Goal: Task Accomplishment & Management: Manage account settings

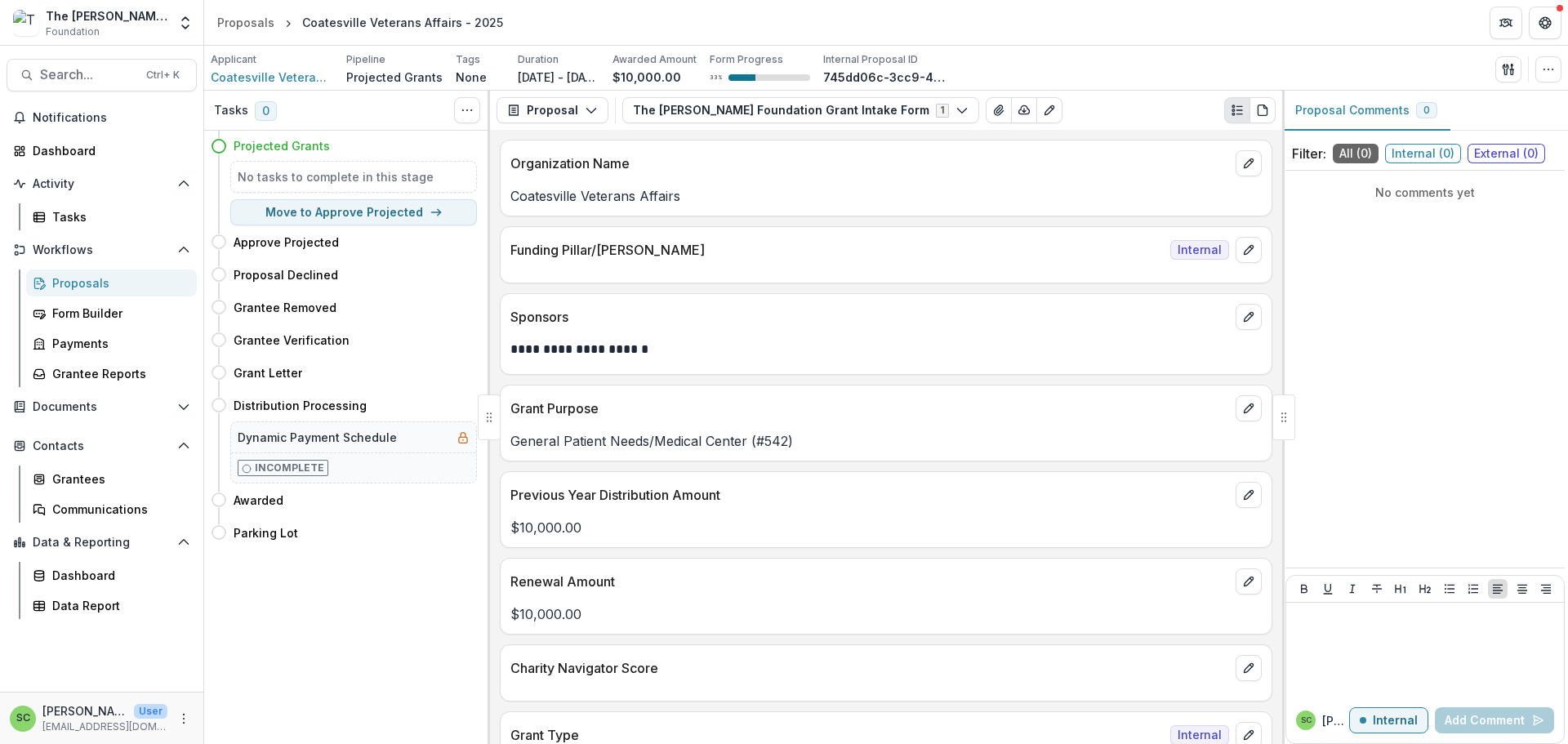
scroll to position [898, 0]
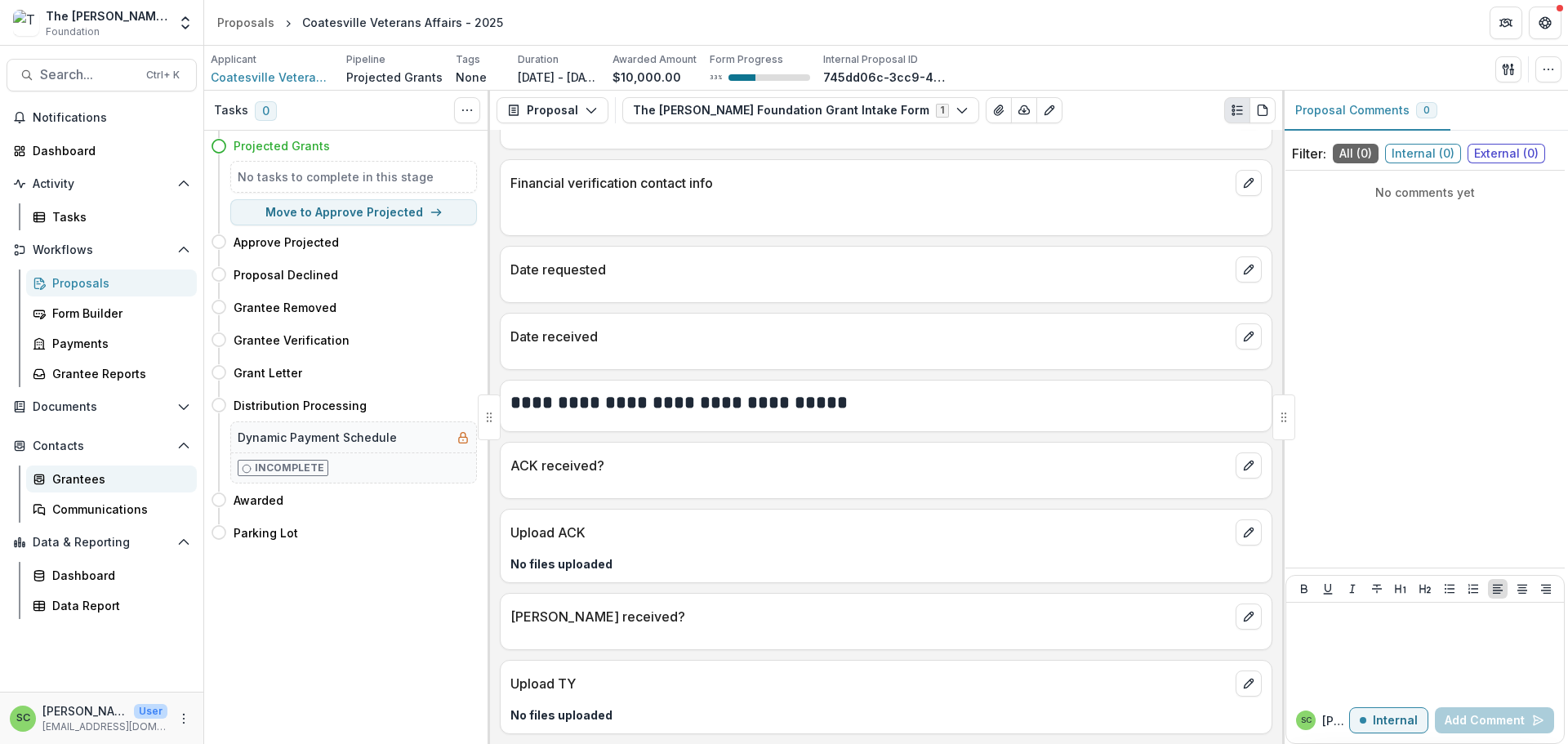
click at [90, 487] on div "Grantees" at bounding box center [118, 478] width 132 height 17
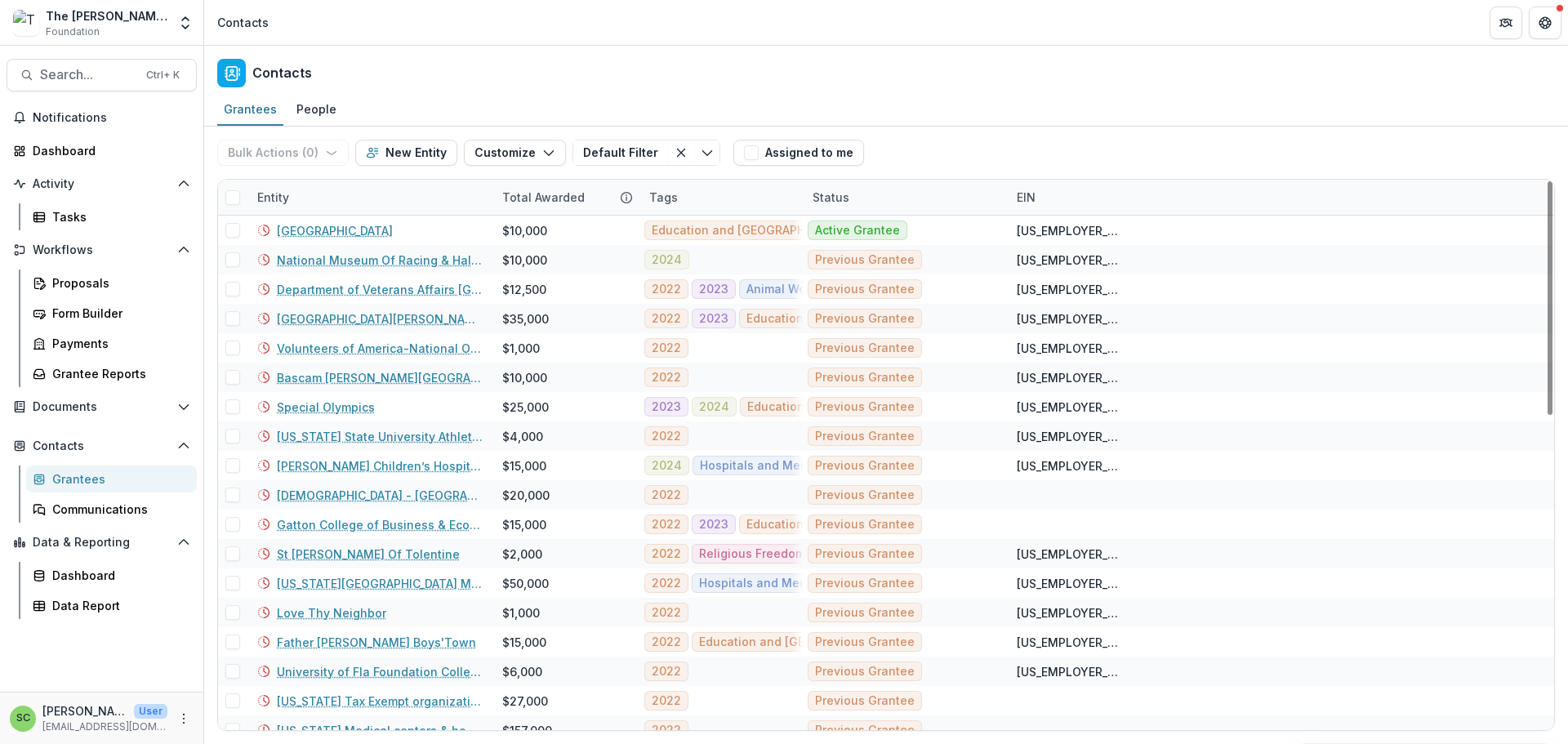
click at [348, 215] on div "Entity" at bounding box center [370, 197] width 245 height 35
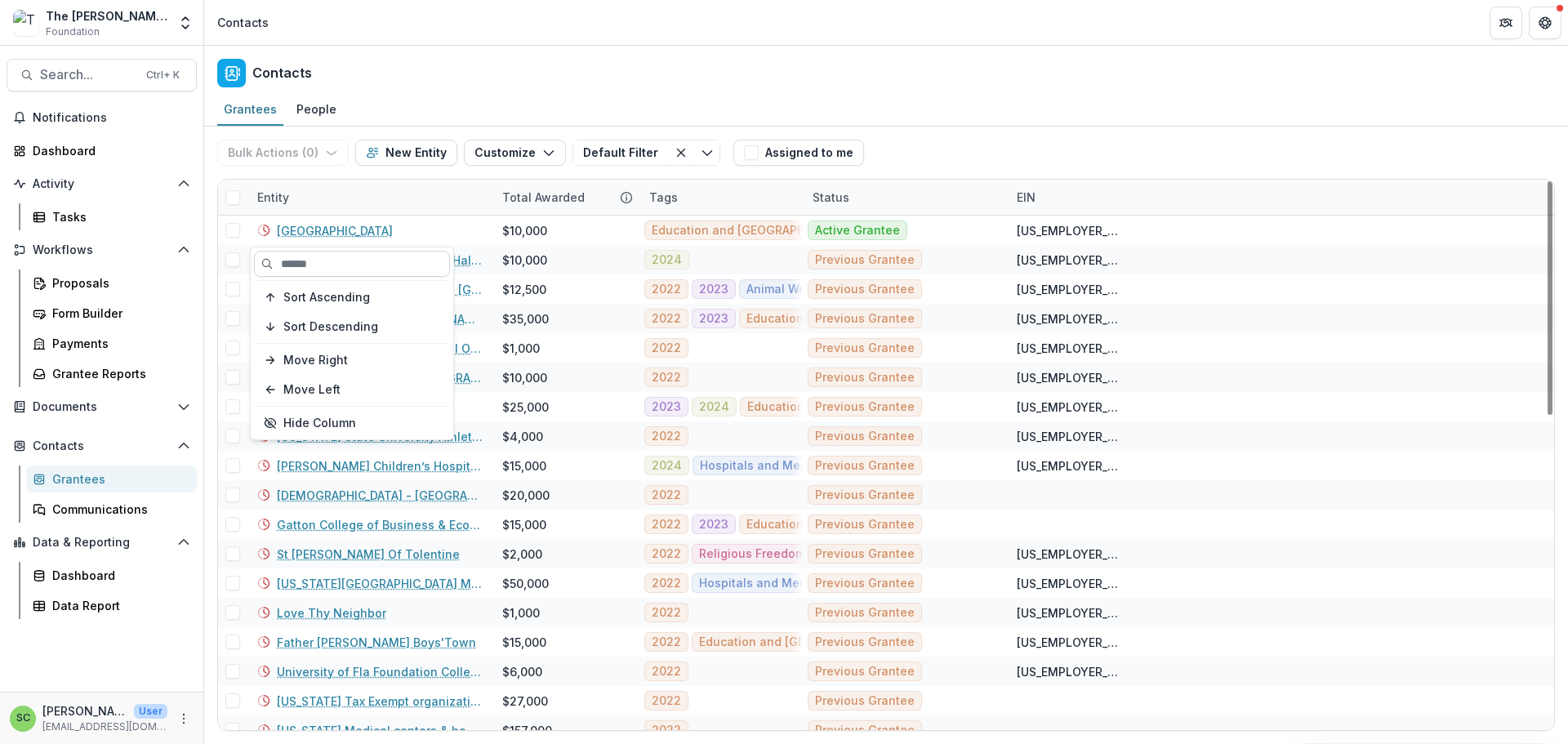
click at [336, 264] on input at bounding box center [352, 263] width 196 height 26
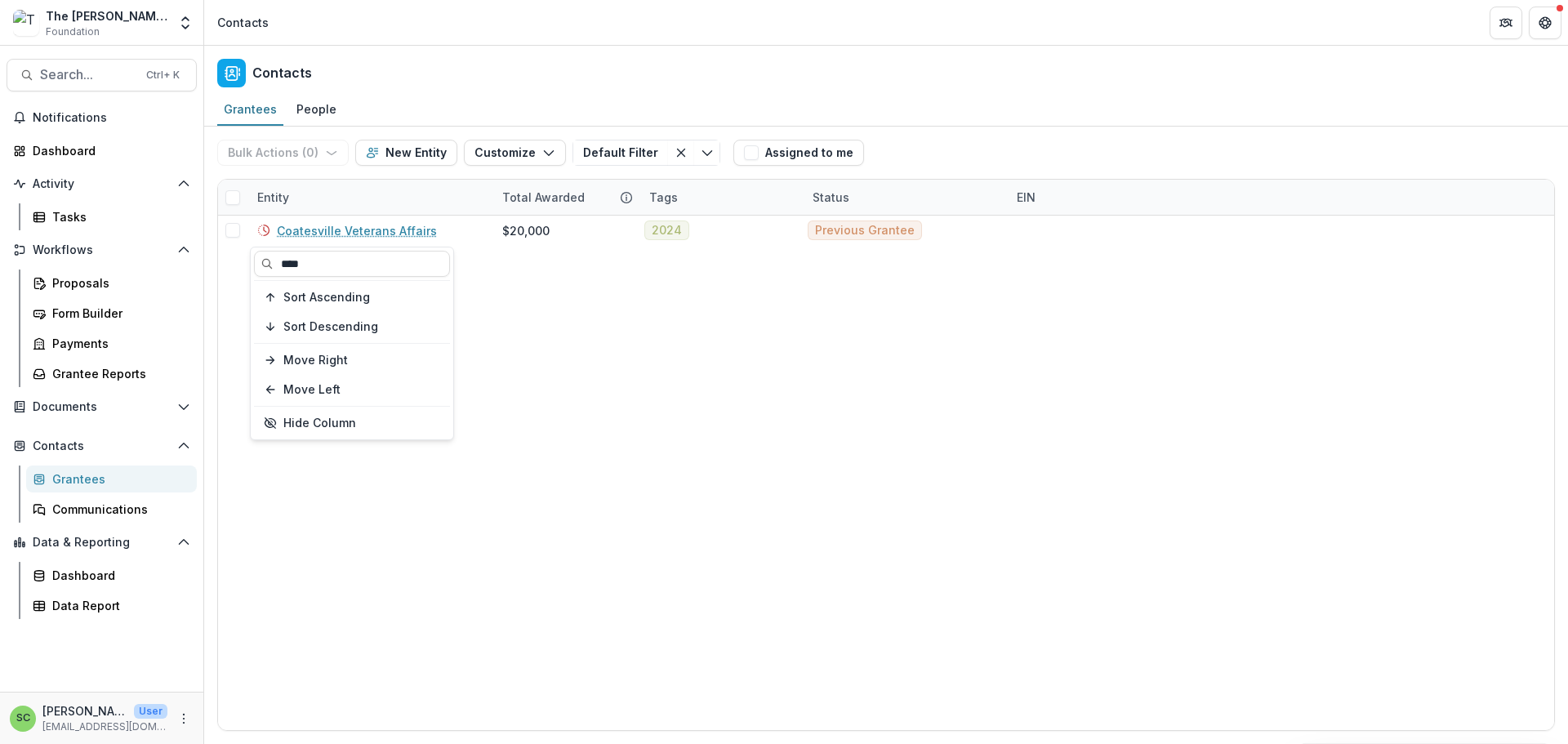
type input "****"
click at [535, 349] on div "Coatesville Veterans Affairs $20,000 2024 Previous Grantee" at bounding box center [886, 473] width 1336 height 515
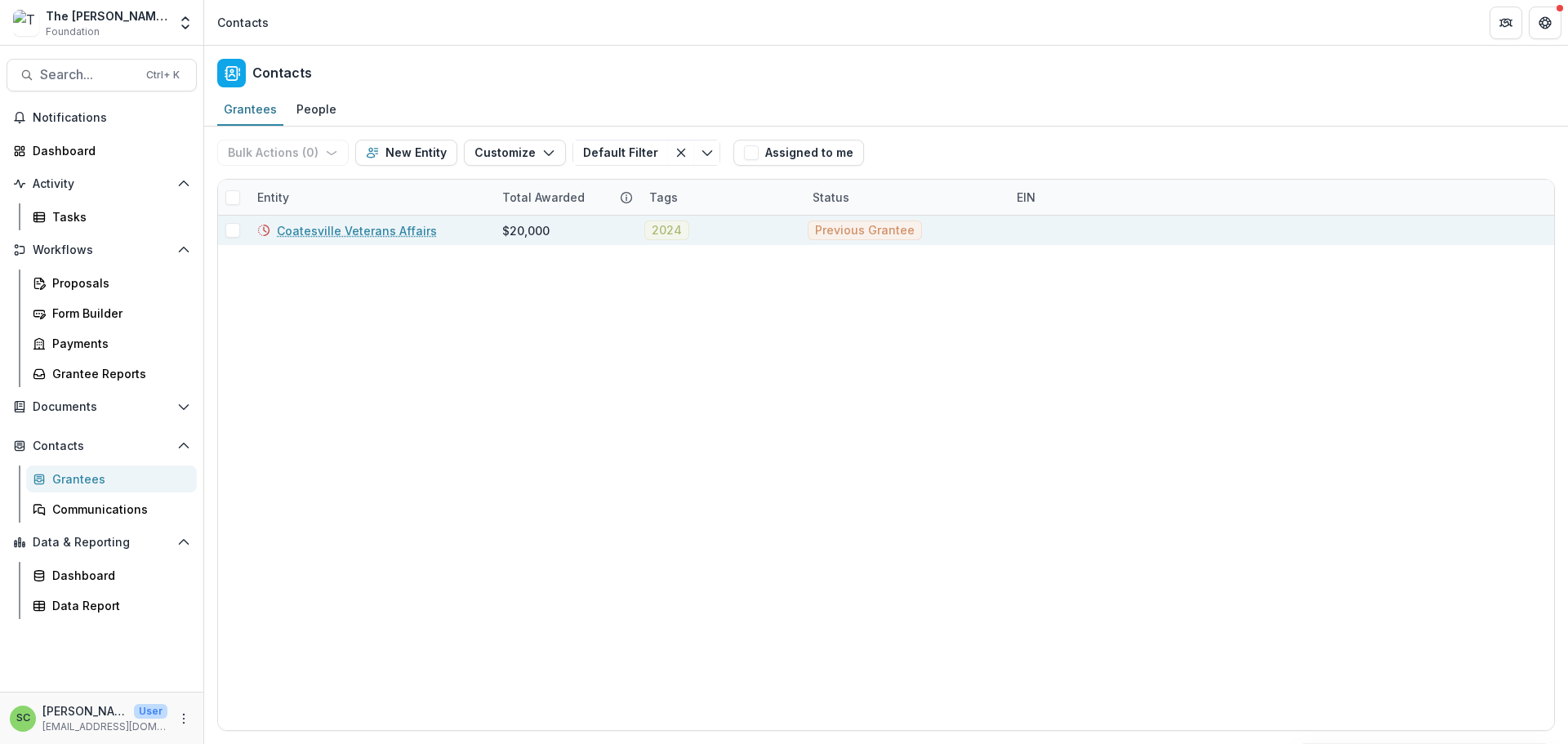
click at [377, 240] on link "Coatesville Veterans Affairs" at bounding box center [357, 230] width 160 height 17
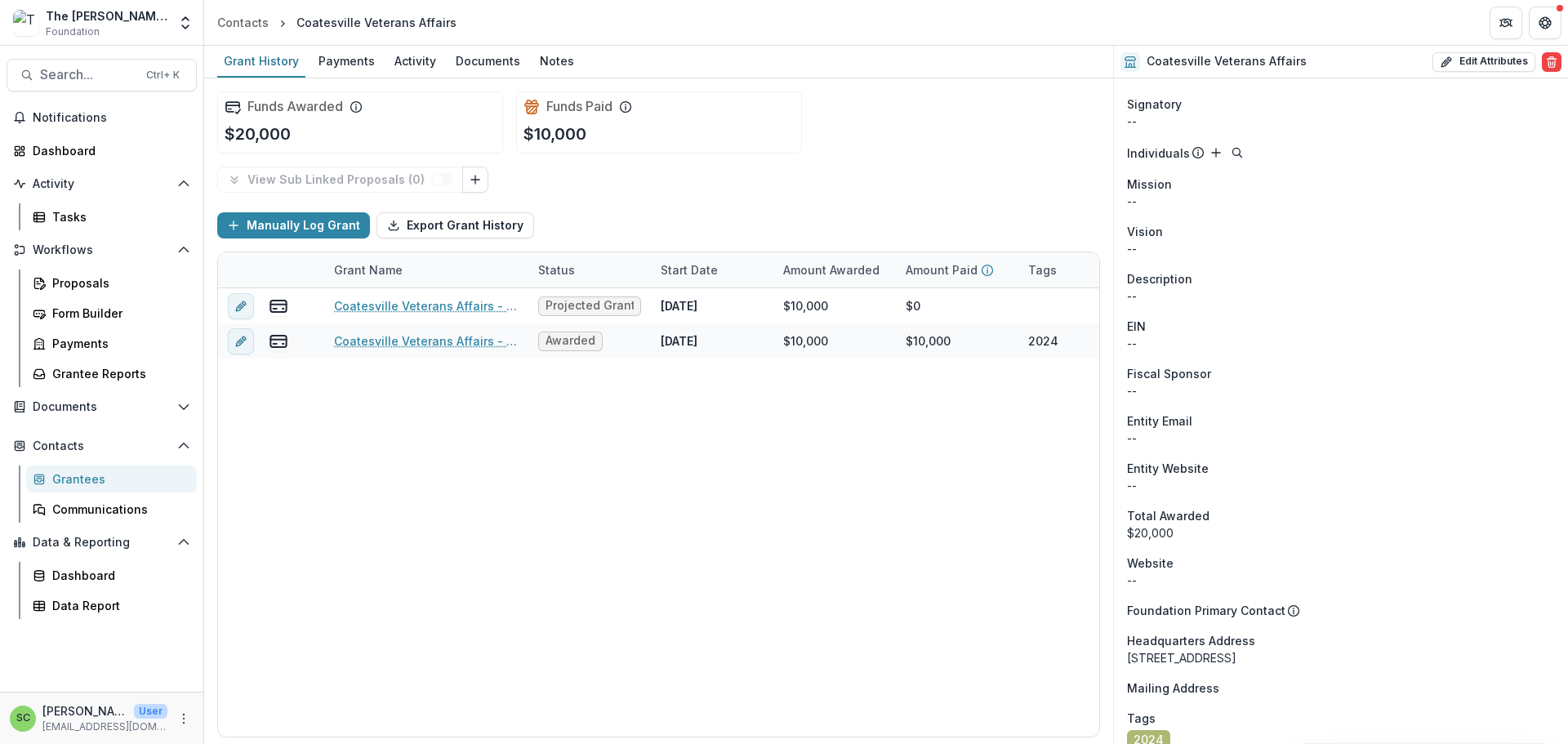
scroll to position [245, 0]
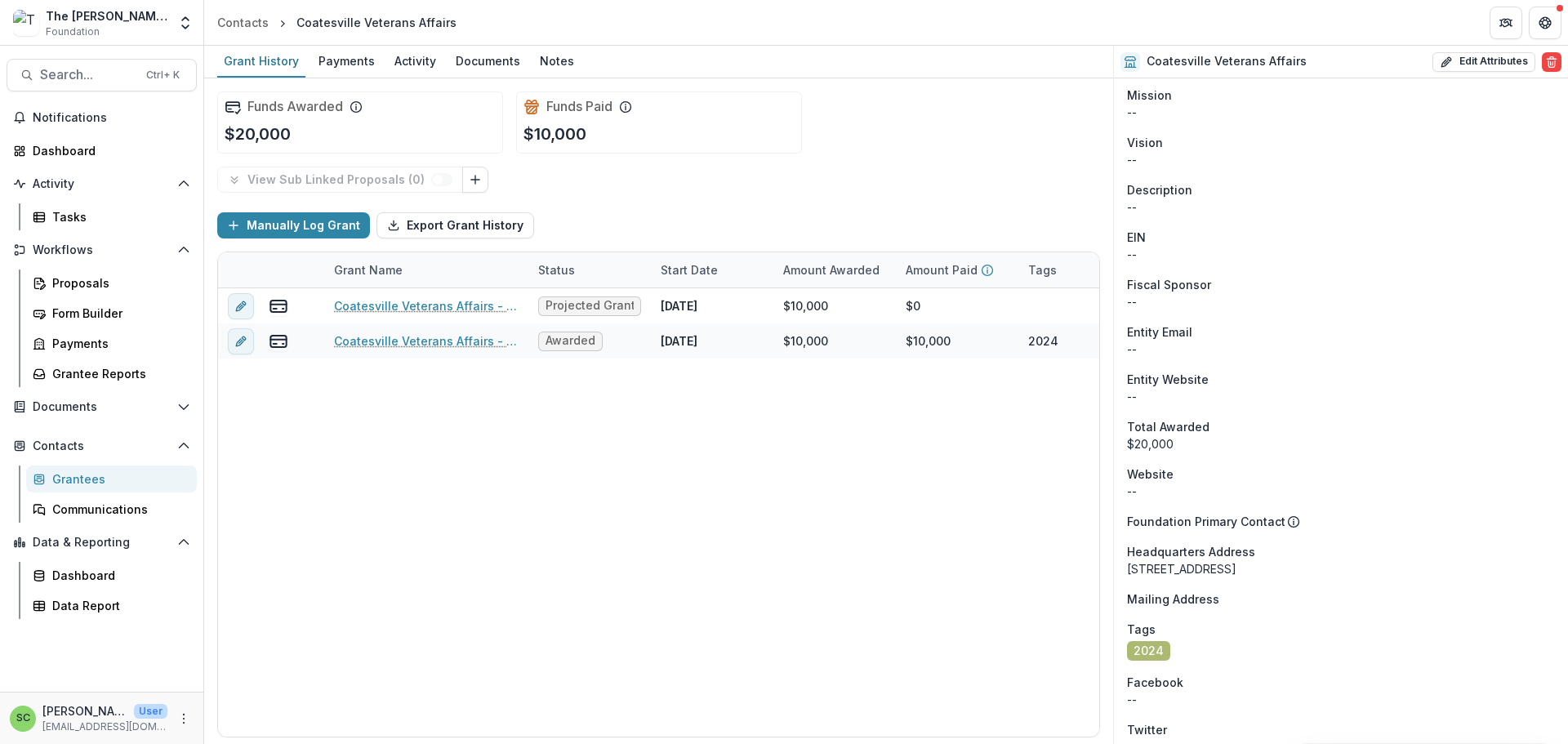
click at [1173, 263] on div "--" at bounding box center [1341, 254] width 428 height 17
click at [1143, 246] on p "EIN" at bounding box center [1136, 237] width 19 height 17
click at [1477, 62] on button "Edit Attributes" at bounding box center [1484, 62] width 103 height 20
select select
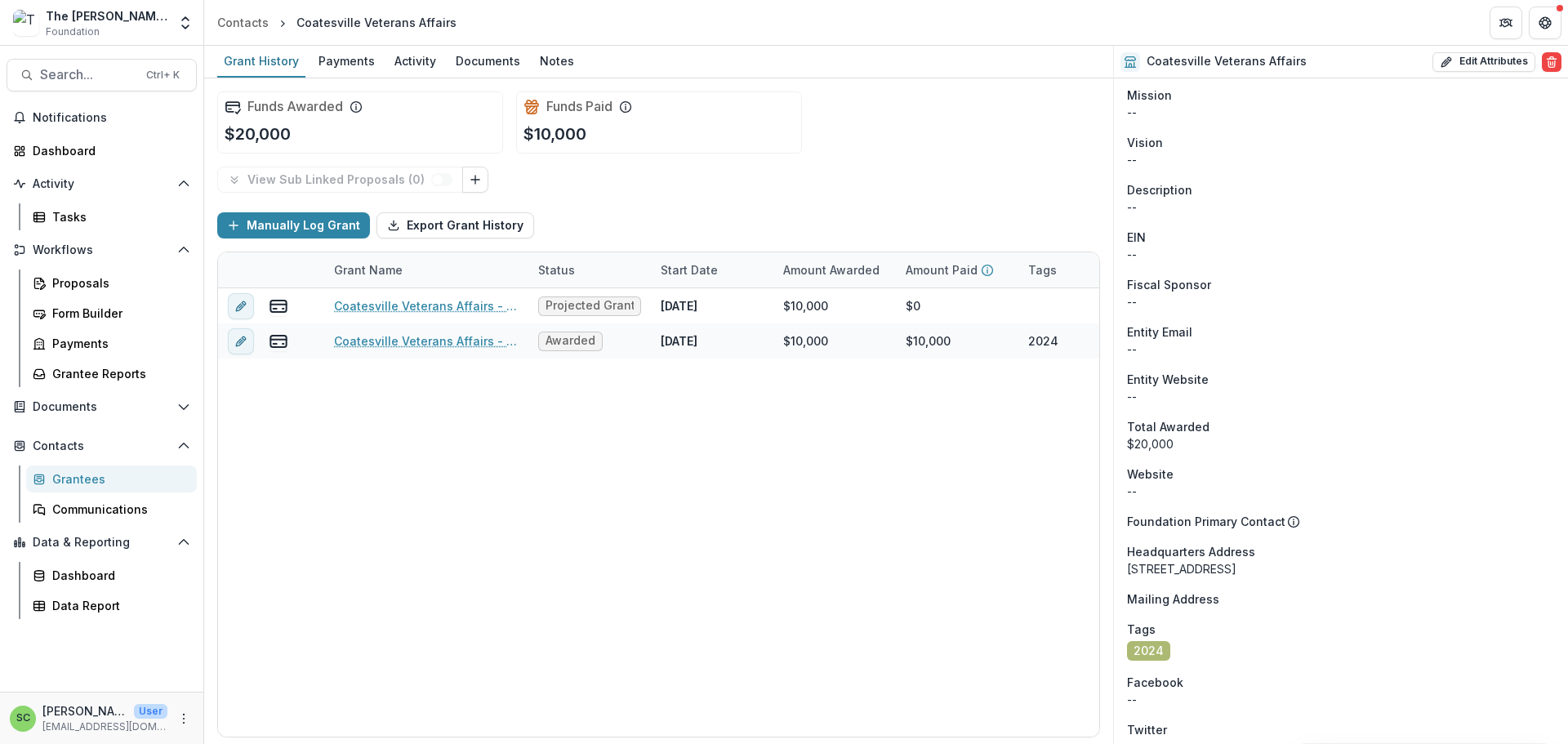
scroll to position [572, 0]
paste input "*********"
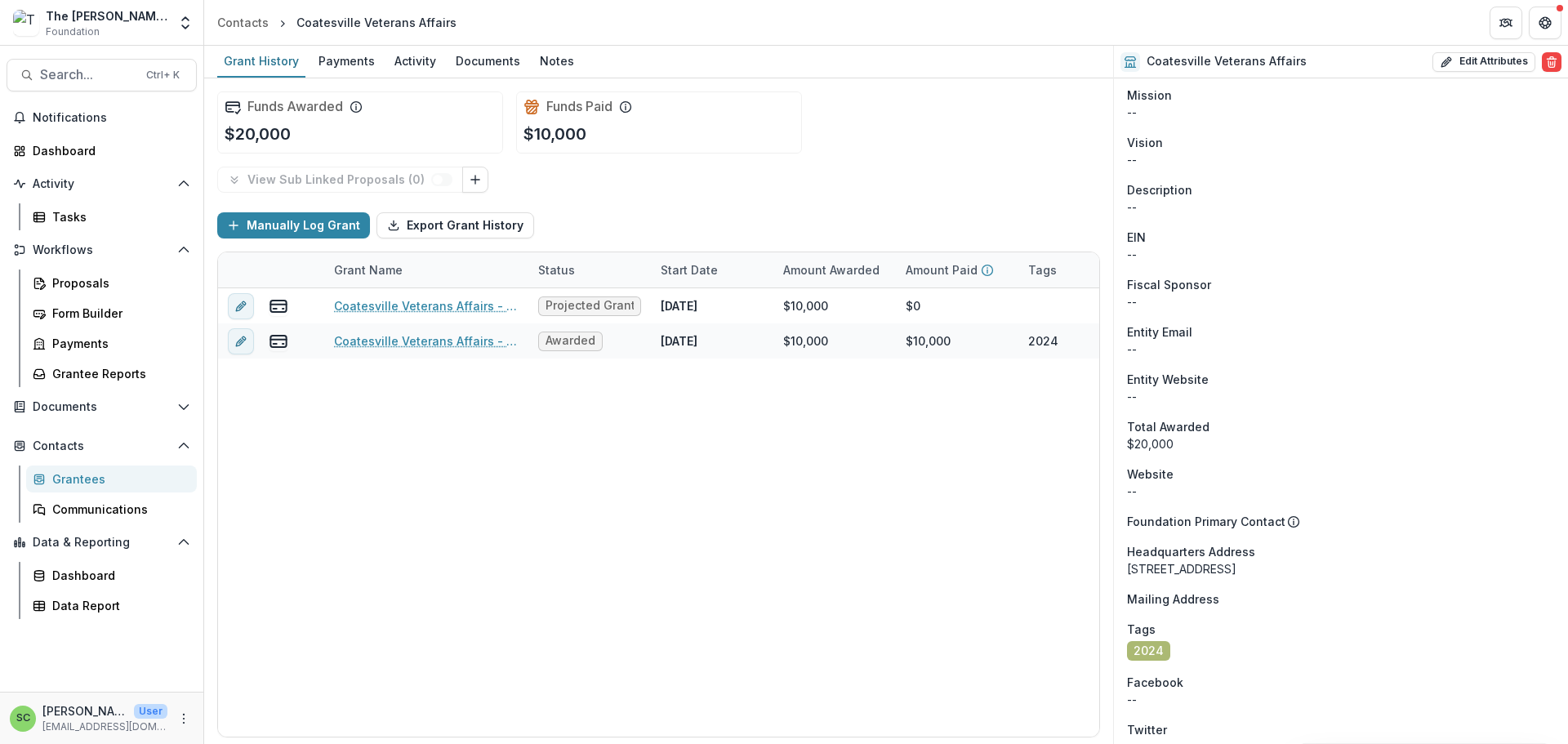
type input "*"
type input "*********"
